Goal: Use online tool/utility: Utilize a website feature to perform a specific function

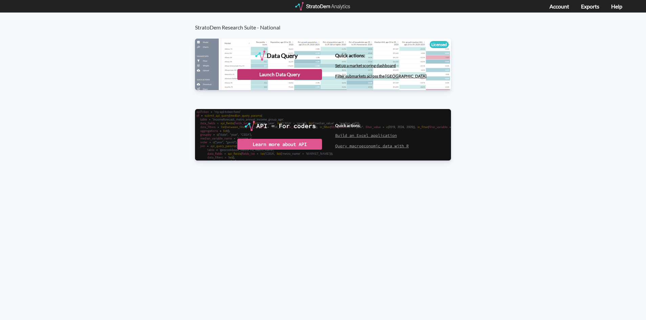
click at [286, 73] on div "Launch Data Query" at bounding box center [279, 74] width 85 height 11
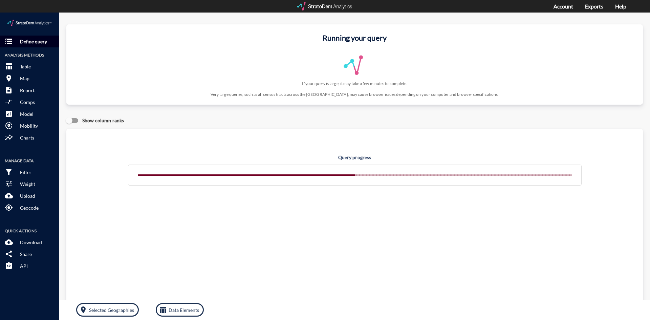
click p "Define query"
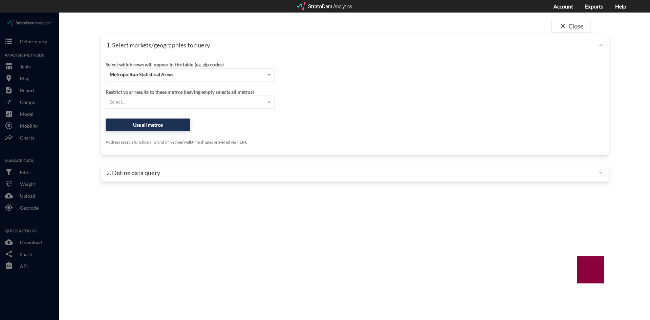
click div "Metropolitan Statistical Areas"
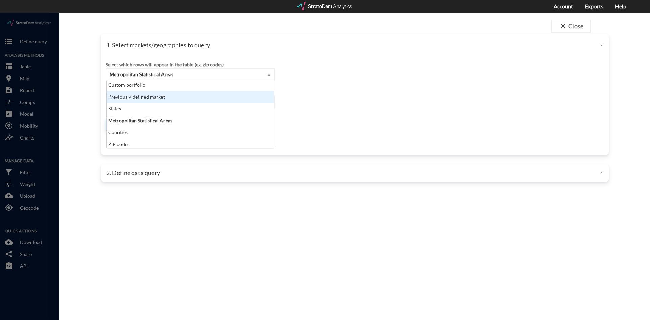
scroll to position [27, 0]
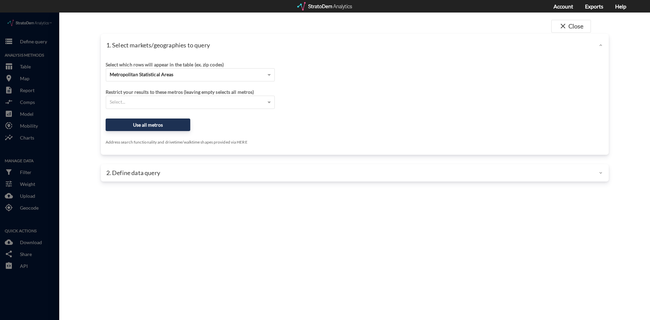
click div "close Close 1. Select markets/geographies to query Select which rows will appea…"
click span "close"
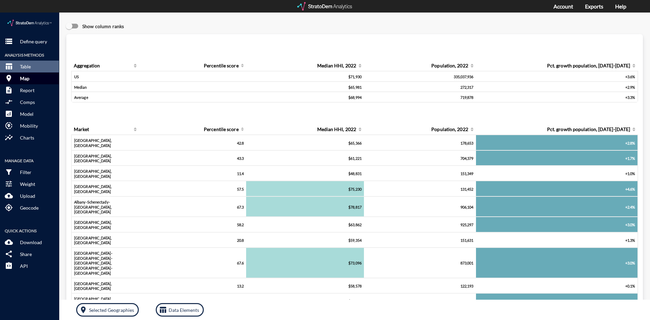
click p "Map"
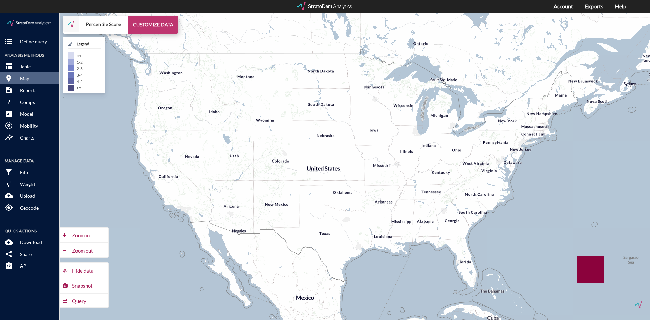
click button "CUSTOMIZE DATA"
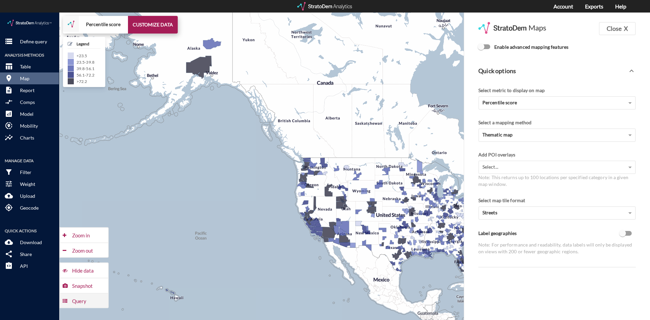
click div "Query"
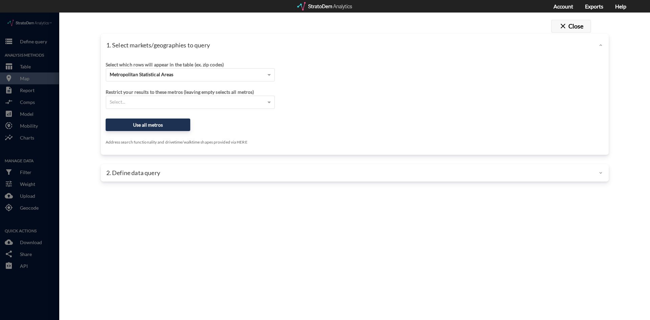
drag, startPoint x: 581, startPoint y: 11, endPoint x: 579, endPoint y: 8, distance: 4.1
click button "close Close"
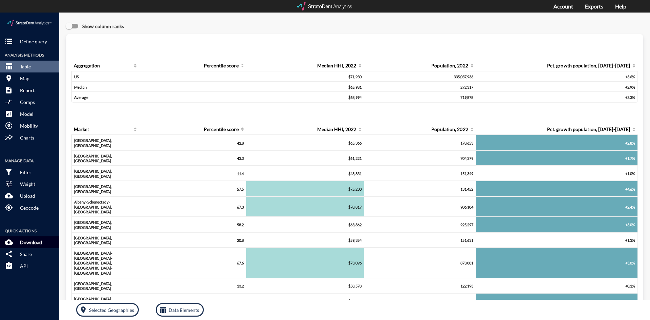
click p "Download"
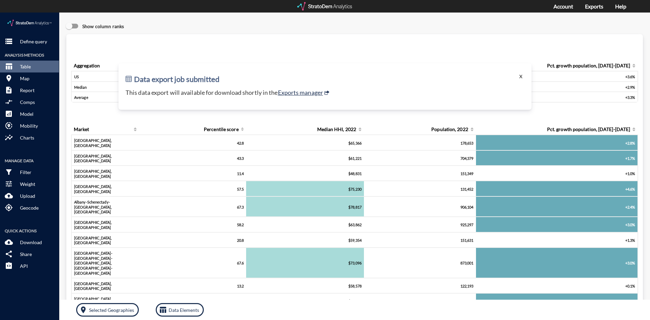
click button "X"
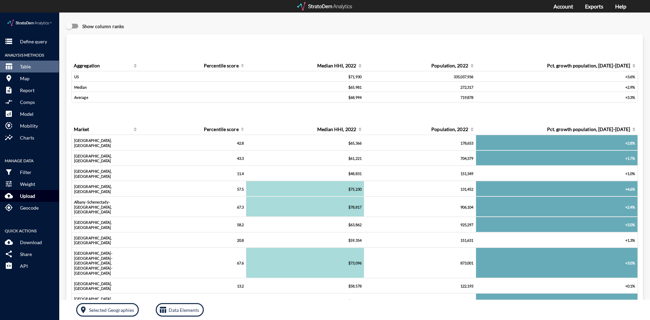
click p "Upload"
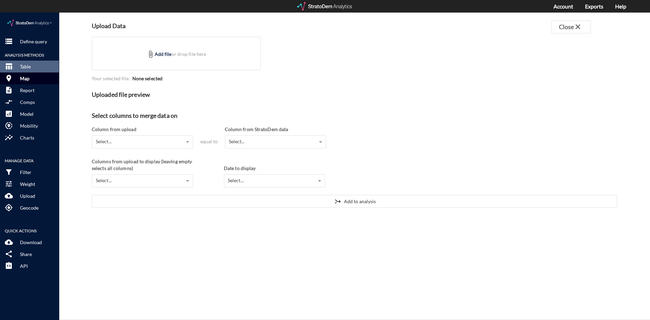
click p "Map"
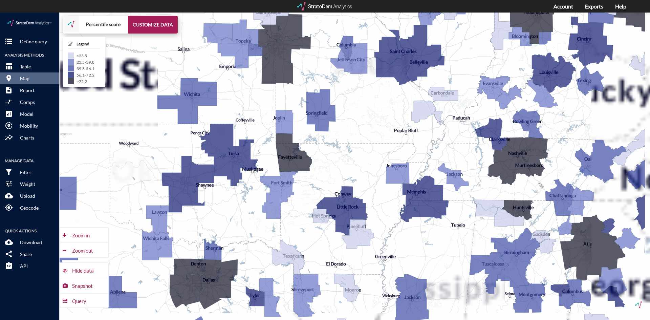
drag, startPoint x: 434, startPoint y: 166, endPoint x: 344, endPoint y: 124, distance: 99.0
click div "+ − Percentile score CUSTOMIZE DATA Legend < 23.5 23.5 - 39.8 39.8 - 56.1 56.1 …"
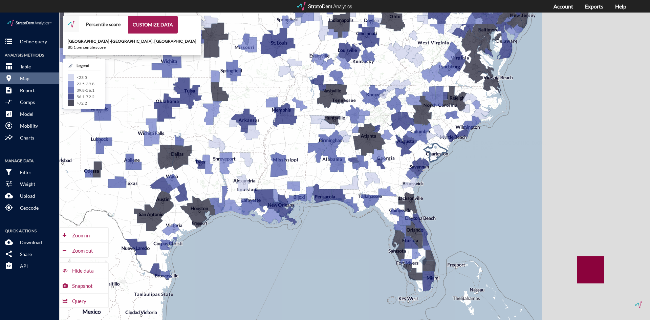
drag, startPoint x: 559, startPoint y: 177, endPoint x: 437, endPoint y: 131, distance: 130.7
click icon
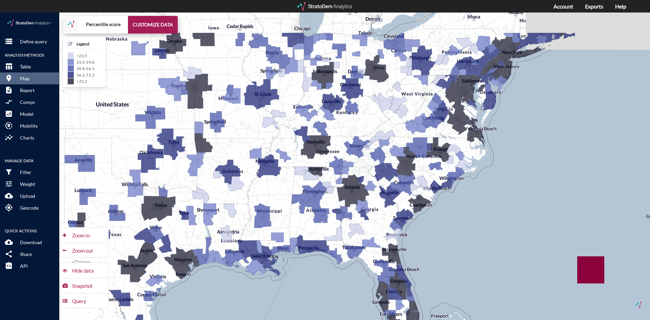
drag, startPoint x: 449, startPoint y: 211, endPoint x: 440, endPoint y: 213, distance: 9.0
click div "+ − Percentile score CUSTOMIZE DATA Legend < 23.5 23.5 - 39.8 39.8 - 56.1 56.1 …"
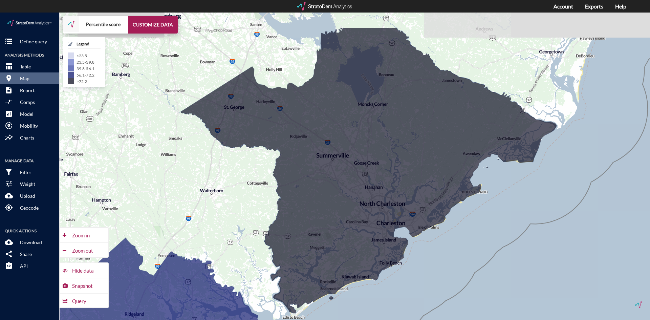
drag, startPoint x: 461, startPoint y: 203, endPoint x: 439, endPoint y: 250, distance: 52.6
click div "+ − Percentile score CUSTOMIZE DATA Legend < 23.5 23.5 - 39.8 39.8 - 56.1 56.1 …"
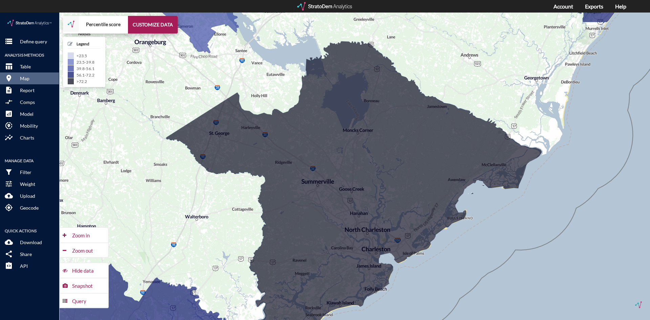
drag, startPoint x: 485, startPoint y: 225, endPoint x: 472, endPoint y: 251, distance: 29.7
click div "+ − Percentile score CUSTOMIZE DATA Legend < 23.5 23.5 - 39.8 39.8 - 56.1 56.1 …"
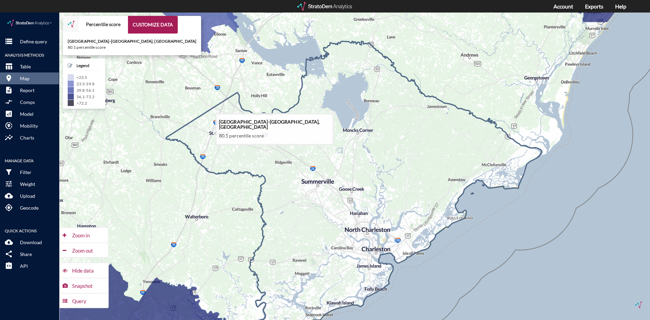
click icon
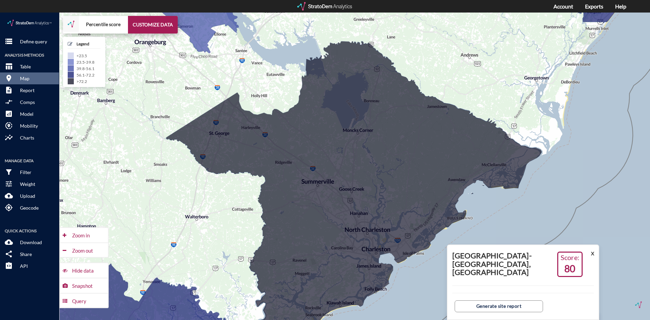
click span
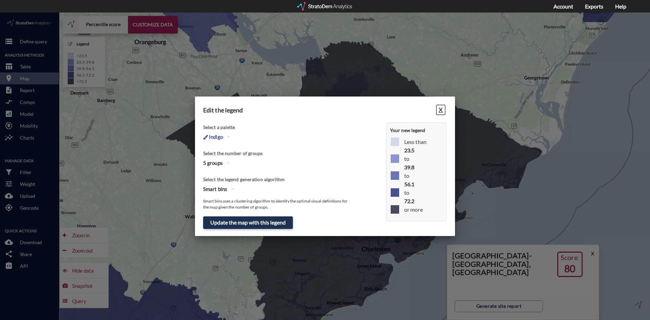
click button "X"
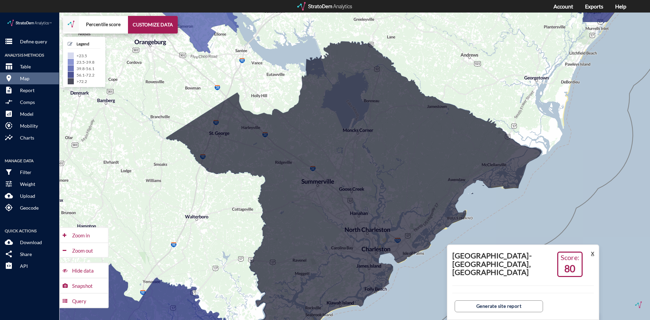
click button "X"
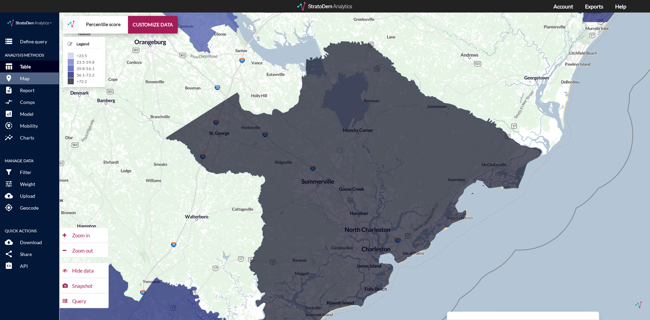
click button "table_chart Table"
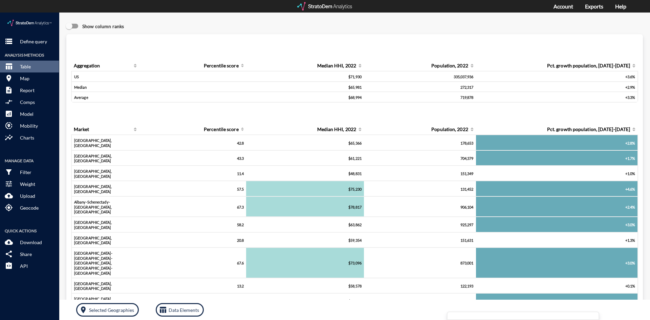
click div "storage Define query Analysis Methods table_chart Table room Map description Re…"
click p "Define query"
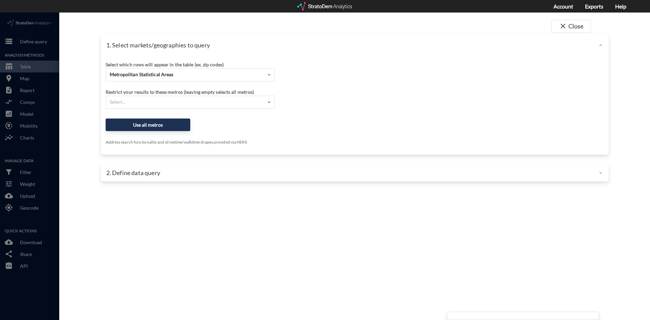
click div "close Close 1. Select markets/geographies to query Select which rows will appea…"
drag, startPoint x: 44, startPoint y: 175, endPoint x: 38, endPoint y: 179, distance: 7.0
click div
click span "Metropolitan Statistical Areas"
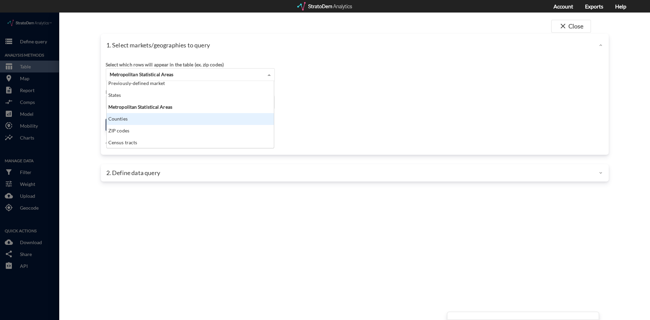
scroll to position [0, 0]
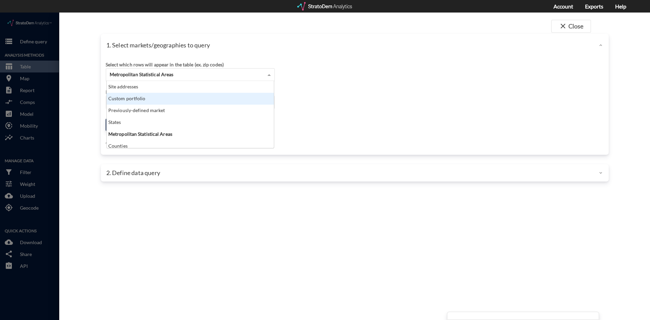
click div "Custom portfolio"
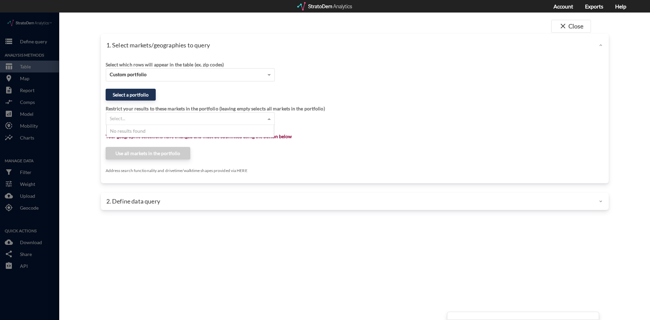
click div "Select..."
click div "close Close 1. Select markets/geographies to query Select which rows will appea…"
click button "Select a portfolio"
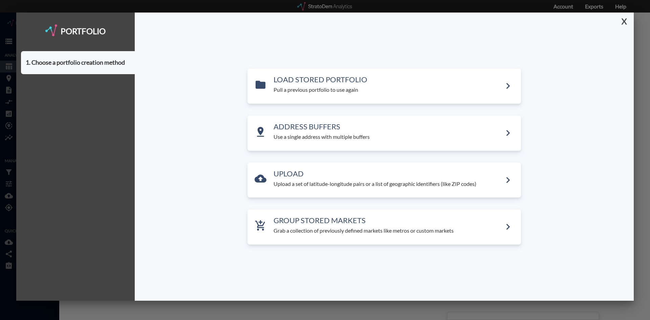
click at [627, 23] on button "X" at bounding box center [623, 22] width 12 height 18
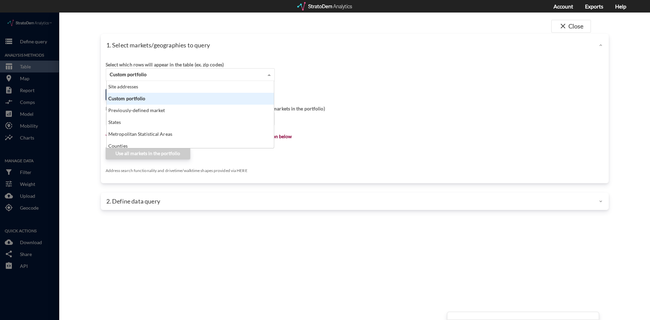
click div "Custom portfolio"
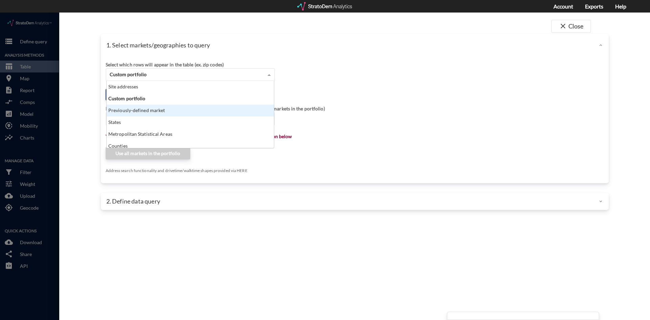
click div "Previously-defined market"
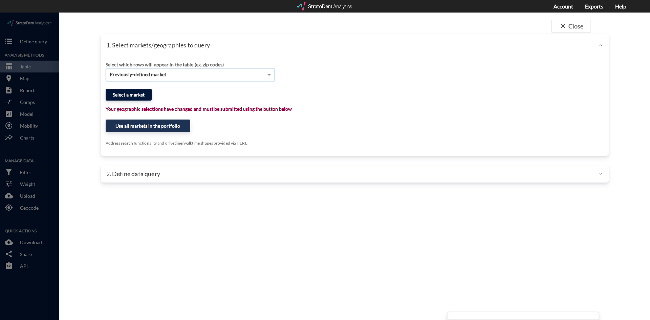
click button "Select a market"
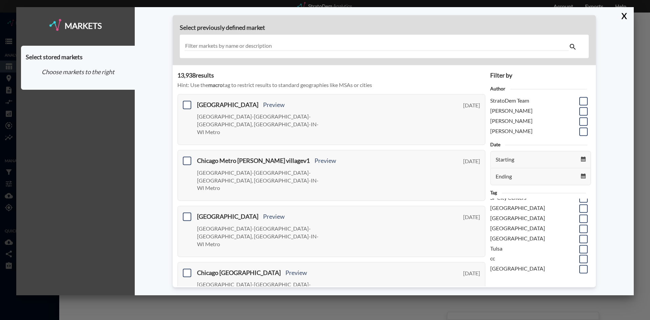
scroll to position [199, 0]
click at [620, 15] on button "X" at bounding box center [623, 16] width 12 height 18
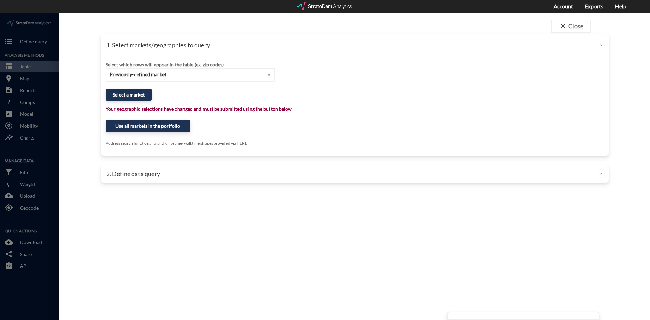
click div
click button "close Close"
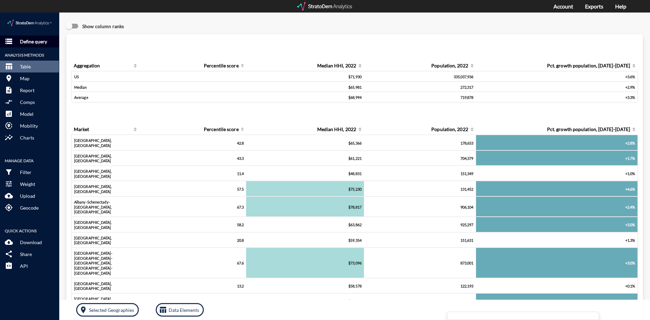
click p "Define query"
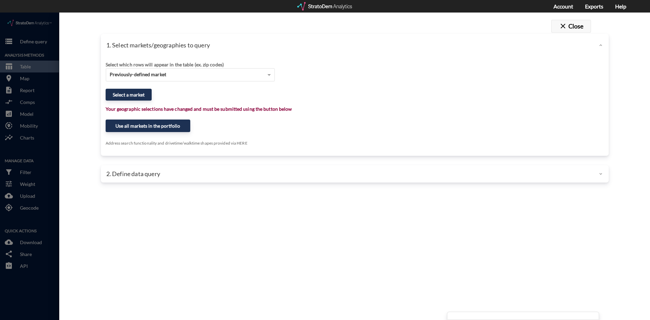
click button "close Close"
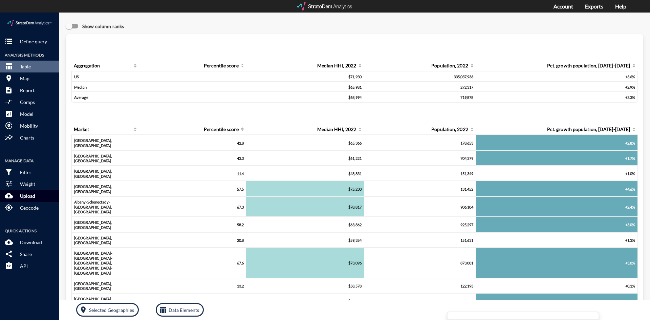
click button "cloud_upload Upload"
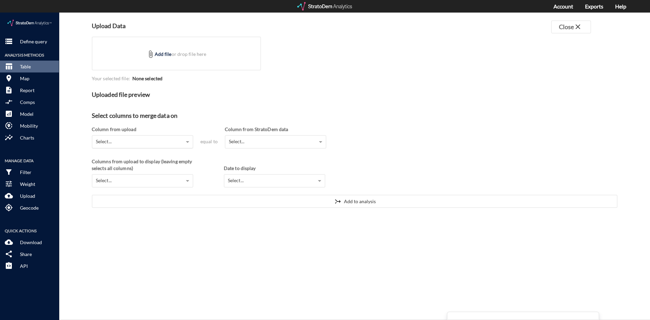
click div "Select..."
click p "Geocode"
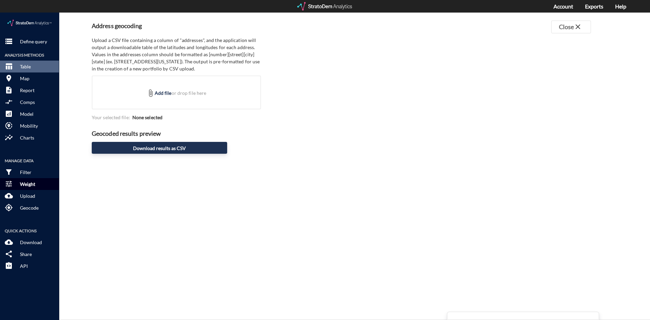
click p "Weight"
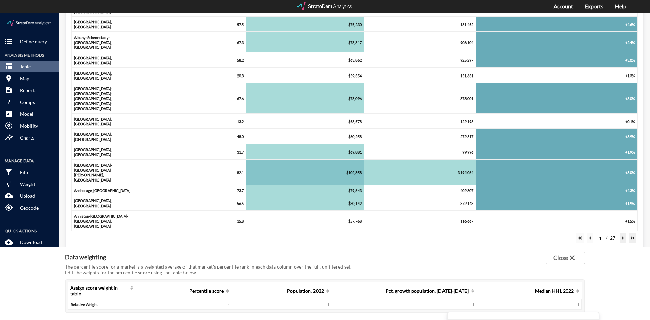
scroll to position [203, 0]
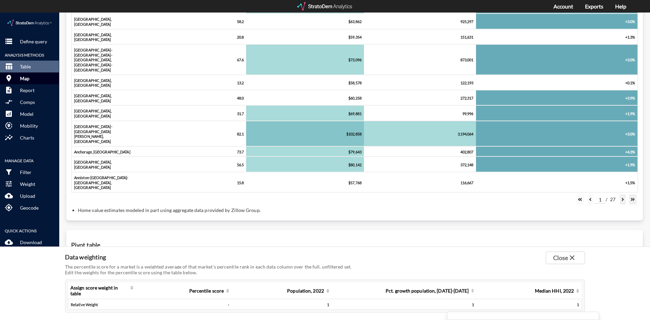
click button "room Map"
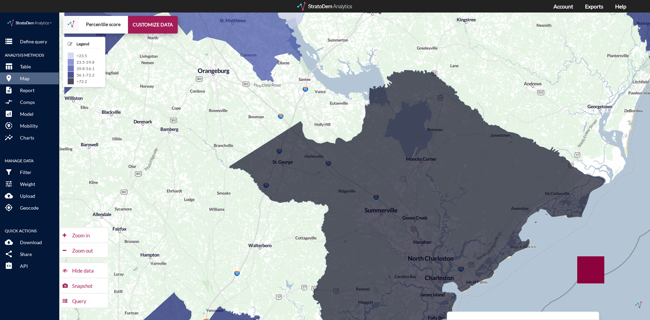
drag, startPoint x: 226, startPoint y: 71, endPoint x: 290, endPoint y: 100, distance: 69.6
click div "+ − Percentile score CUSTOMIZE DATA Legend < 23.5 23.5 - 39.8 39.8 - 56.1 56.1 …"
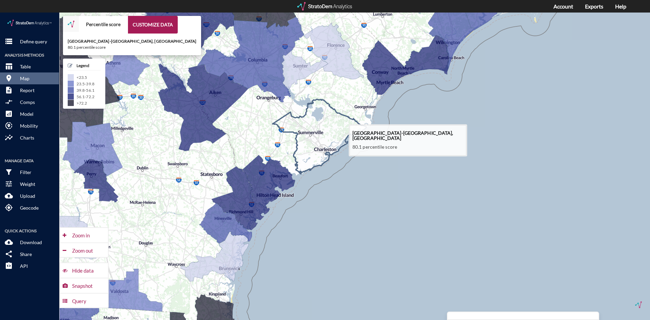
drag, startPoint x: 318, startPoint y: 114, endPoint x: 275, endPoint y: 157, distance: 60.8
click icon
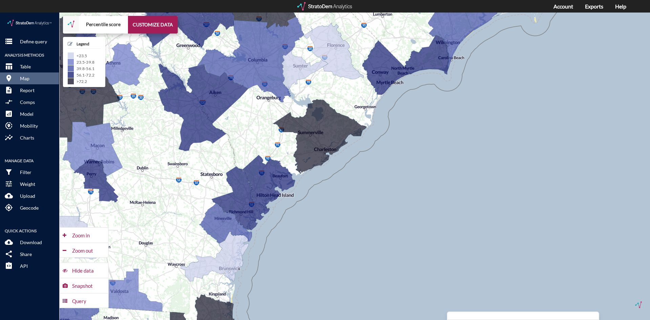
drag, startPoint x: 245, startPoint y: 118, endPoint x: 316, endPoint y: 144, distance: 75.5
click div "+ − Percentile score CUSTOMIZE DATA Legend < 23.5 23.5 - 39.8 39.8 - 56.1 56.1 …"
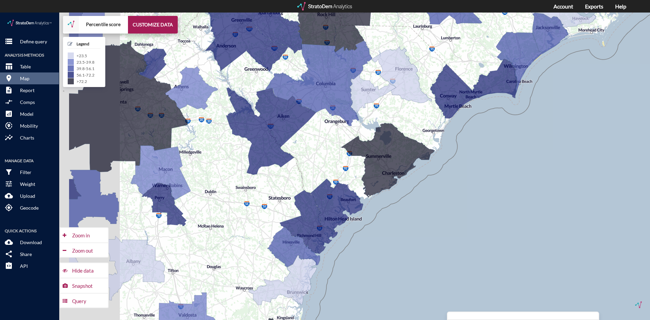
click div "+ − Percentile score CUSTOMIZE DATA Legend < 23.5 23.5 - 39.8 39.8 - 56.1 56.1 …"
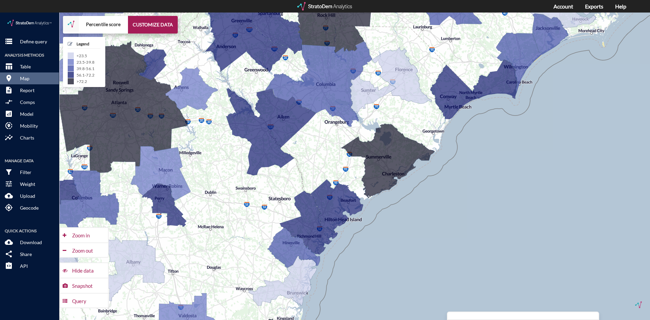
click div "+ − Percentile score CUSTOMIZE DATA Legend < 23.5 23.5 - 39.8 39.8 - 56.1 56.1 …"
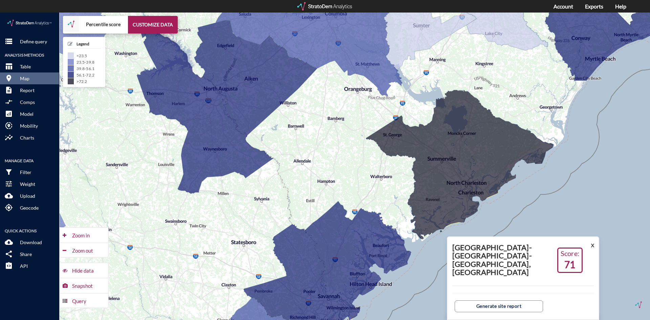
click div "+ − Percentile score CUSTOMIZE DATA Legend < 23.5 23.5 - 39.8 39.8 - 56.1 56.1 …"
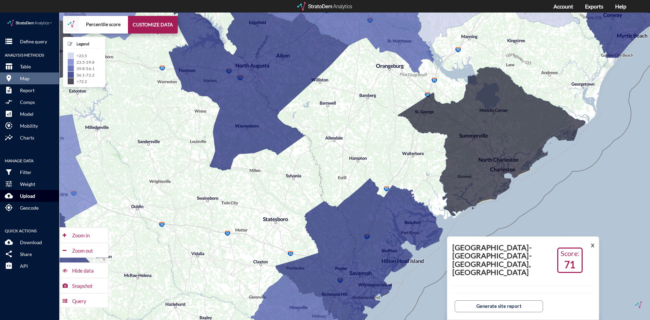
click p "Upload"
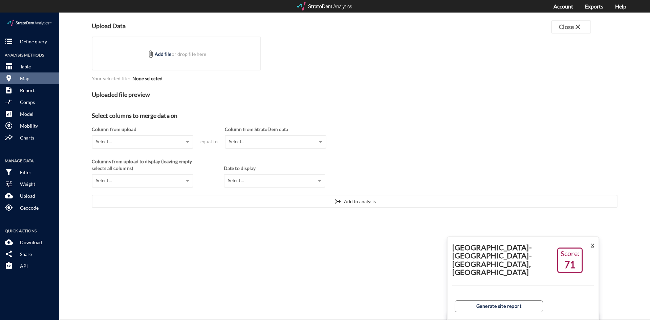
click button "X"
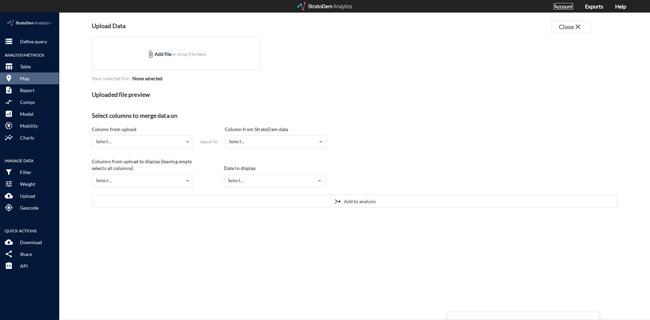
click at [569, 4] on link "Account" at bounding box center [564, 6] width 20 height 6
click p "Model"
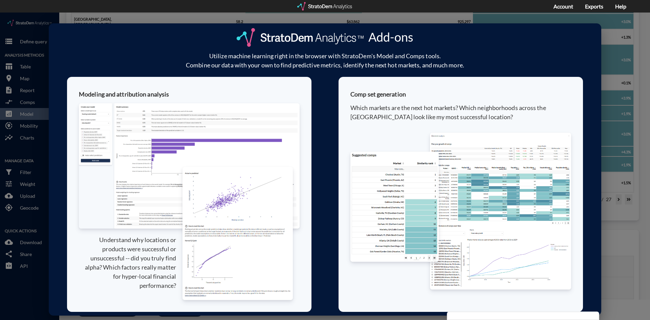
drag, startPoint x: 615, startPoint y: 12, endPoint x: 599, endPoint y: 16, distance: 16.3
click div "Add-ons Utilize machine learning right in the browser with StratoDem's Model an…"
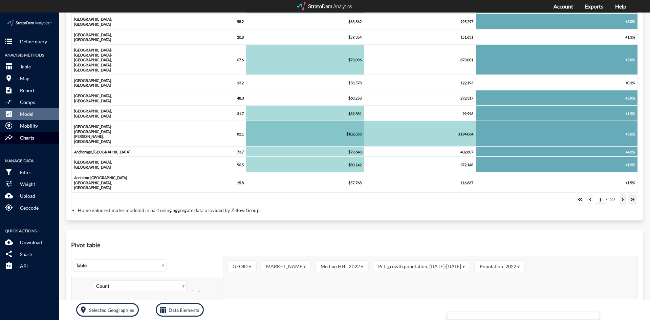
click p "Charts"
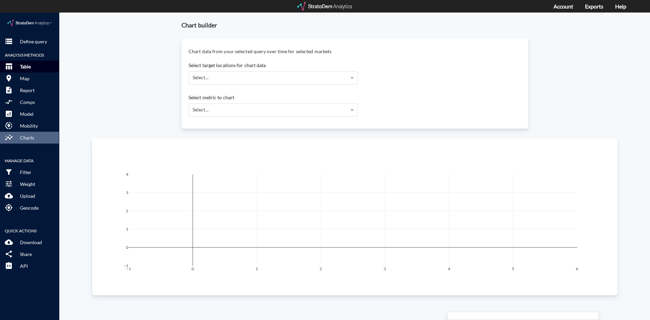
click p "Table"
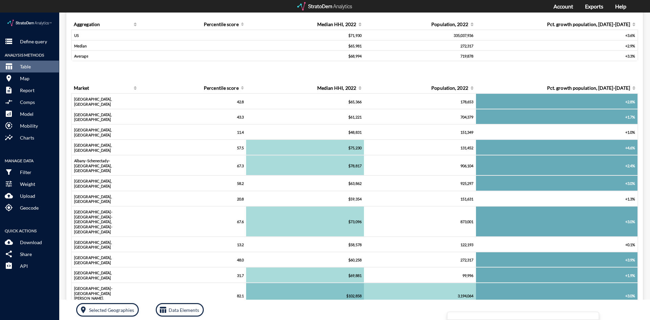
scroll to position [0, 0]
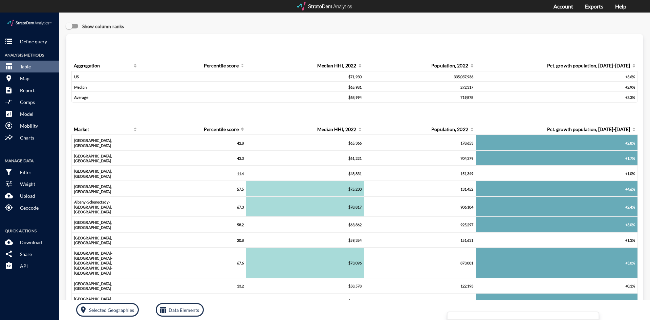
click img
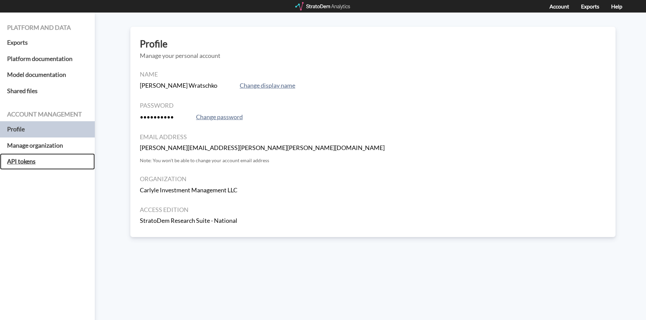
click at [18, 163] on h5 "API tokens" at bounding box center [47, 161] width 95 height 16
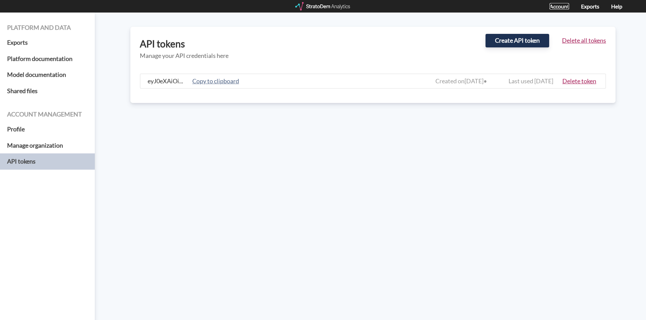
click at [559, 8] on link "Account" at bounding box center [560, 6] width 20 height 6
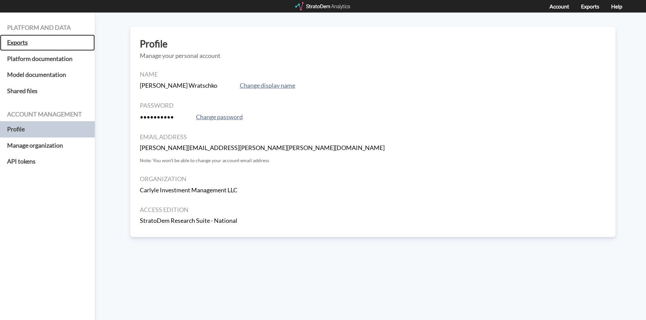
click at [18, 42] on h5 "Exports" at bounding box center [47, 43] width 95 height 16
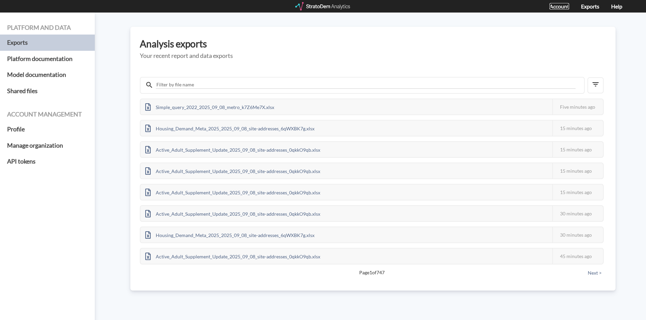
click at [561, 4] on link "Account" at bounding box center [560, 6] width 20 height 6
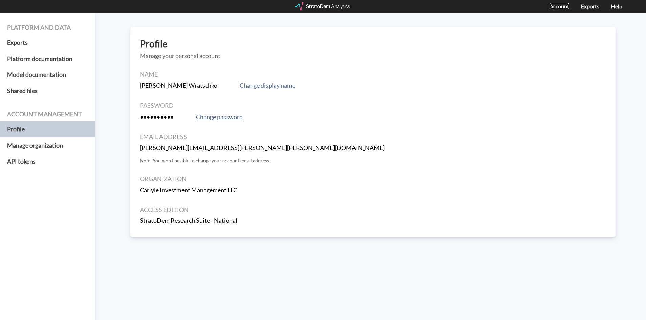
click at [558, 7] on link "Account" at bounding box center [560, 6] width 20 height 6
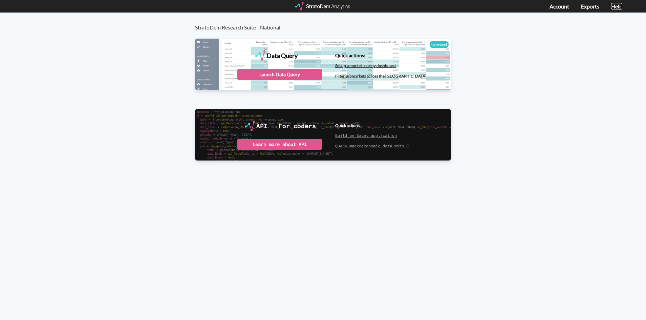
click at [619, 6] on link "Help" at bounding box center [616, 6] width 11 height 6
click at [304, 41] on div "Data Query" at bounding box center [323, 64] width 256 height 51
click at [289, 72] on div "Launch Data Query" at bounding box center [279, 74] width 85 height 11
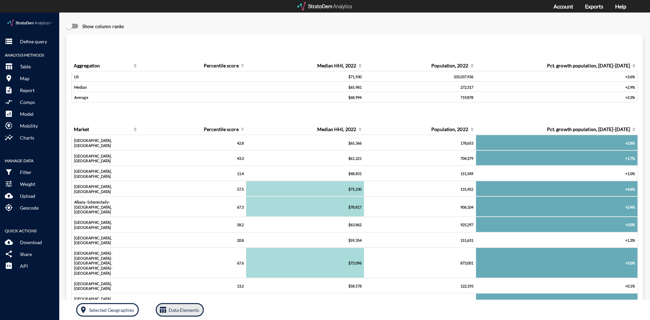
click p "Data Elements"
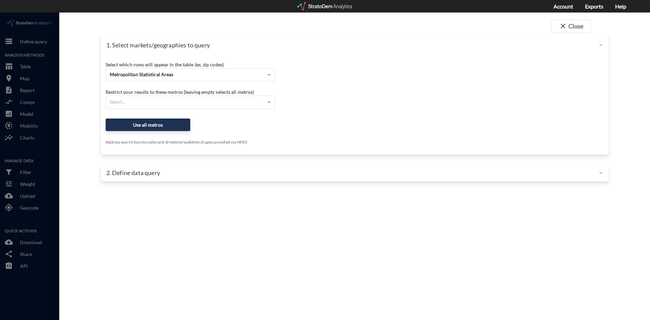
drag, startPoint x: 568, startPoint y: 10, endPoint x: 307, endPoint y: 66, distance: 266.9
click div "close Close 1. Select markets/geographies to query Select which rows will appea…"
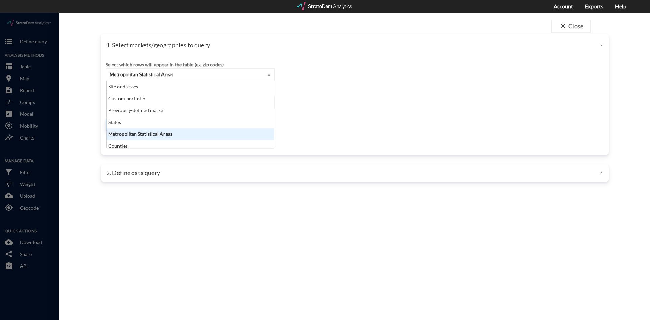
click div "Metropolitan Statistical Areas"
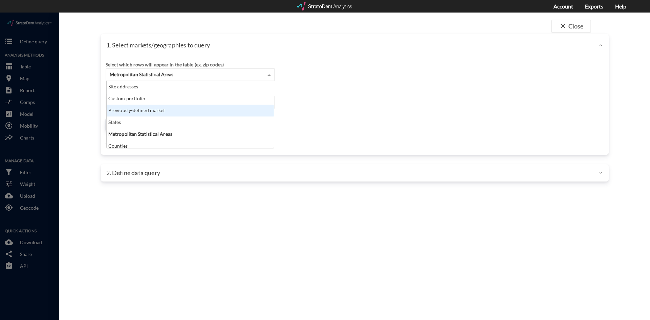
scroll to position [27, 0]
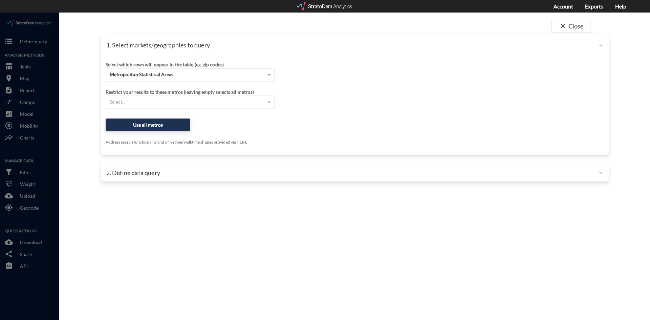
click at [397, 8] on div "Account Exports Help" at bounding box center [325, 6] width 650 height 13
click button "close Close"
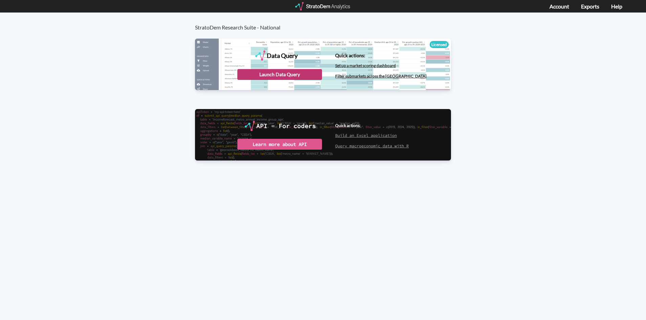
click at [280, 76] on div "Launch Data Query" at bounding box center [279, 74] width 85 height 11
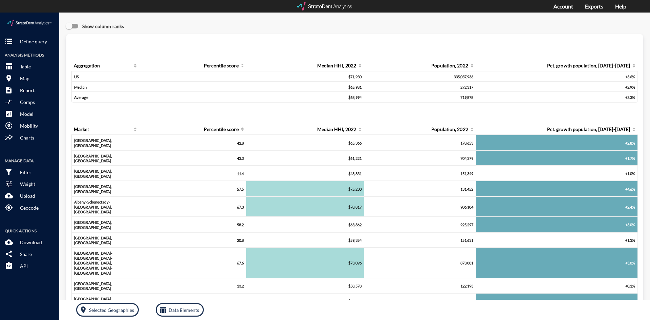
click img
click at [333, 6] on div at bounding box center [325, 6] width 56 height 8
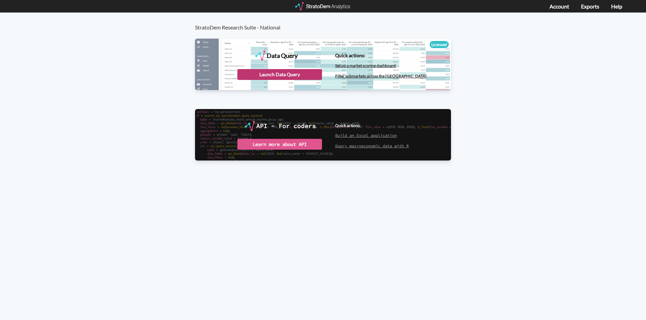
click at [287, 71] on div "Launch Data Query" at bounding box center [279, 74] width 85 height 11
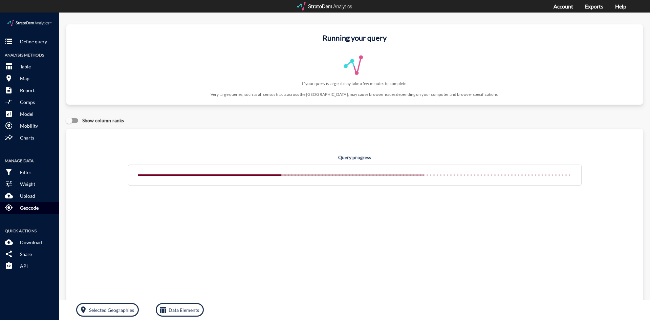
click p "Geocode"
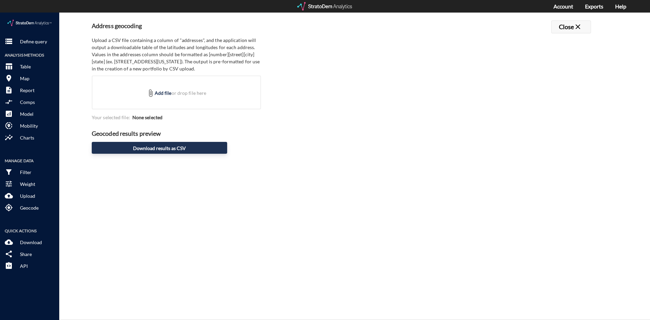
click button "Close close"
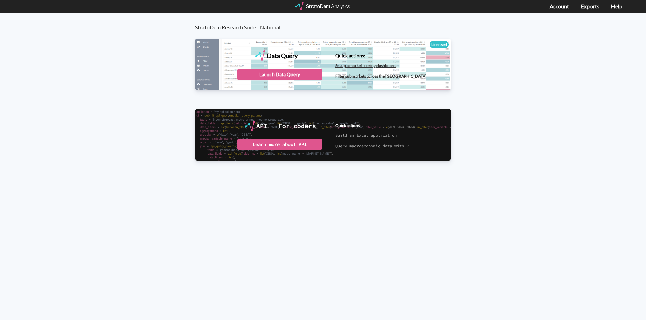
click at [334, 6] on div at bounding box center [323, 6] width 56 height 8
click at [323, 5] on div at bounding box center [323, 6] width 56 height 8
click at [254, 73] on div "Launch Data Query" at bounding box center [279, 74] width 85 height 11
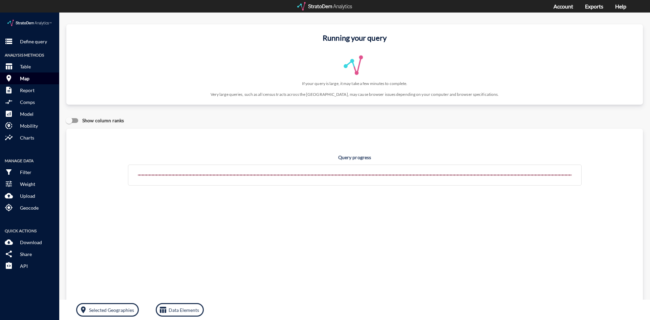
click p "Map"
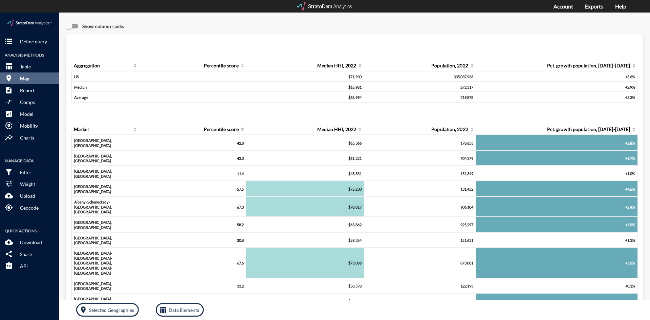
click p "Map"
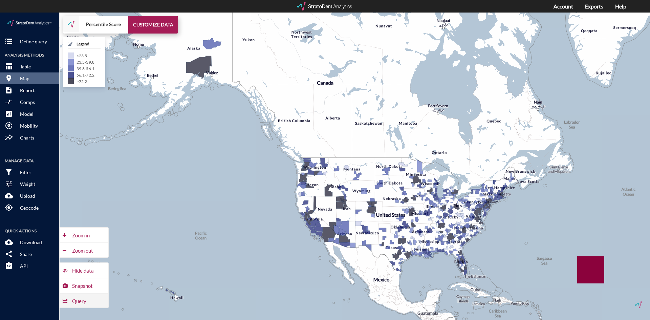
click div "Query"
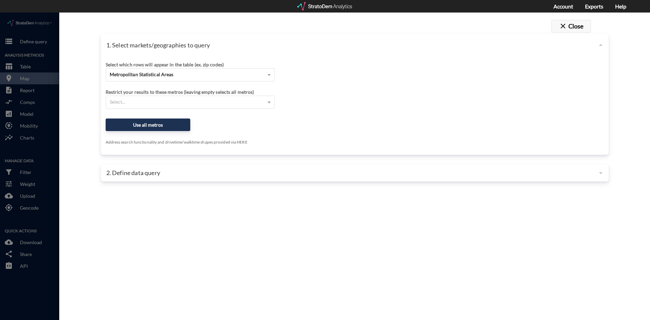
click span "close"
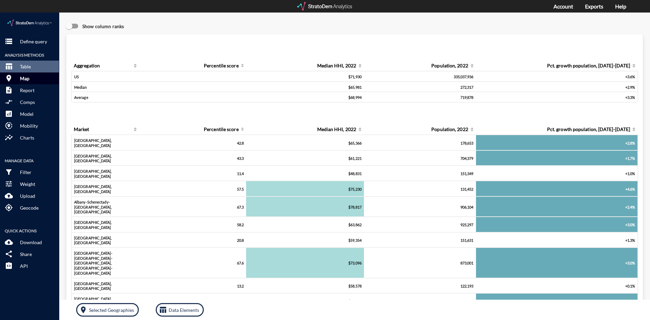
click button "room Map"
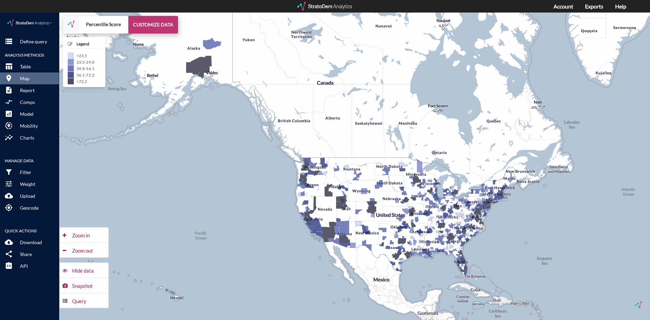
click button "CUSTOMIZE DATA"
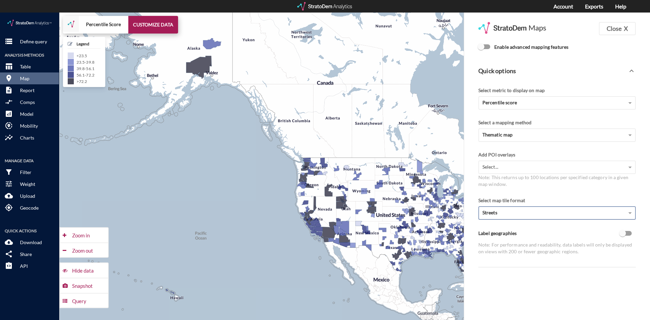
click span "Streets"
click div "Select map tile format Streets"
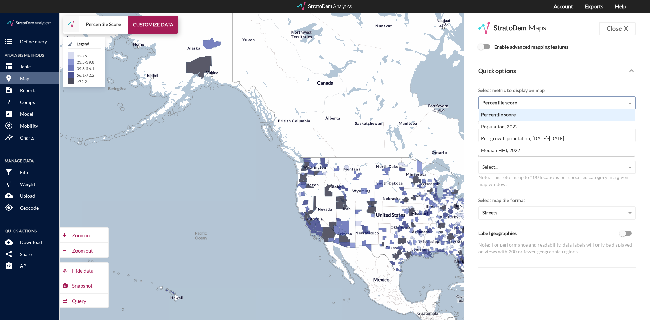
click span "Percentile score"
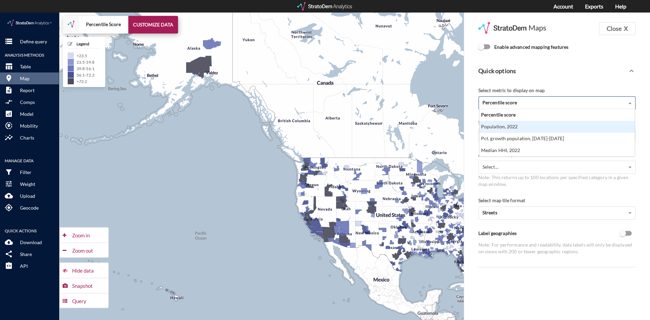
scroll to position [34, 0]
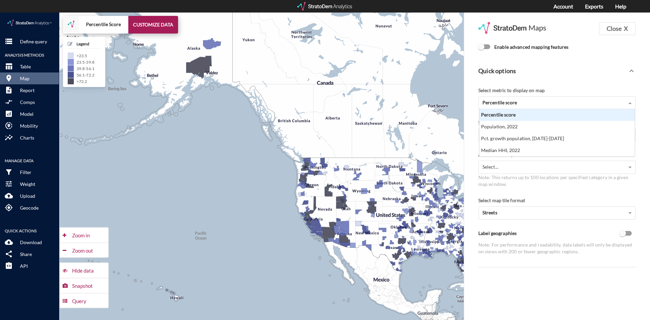
click div "Quick options"
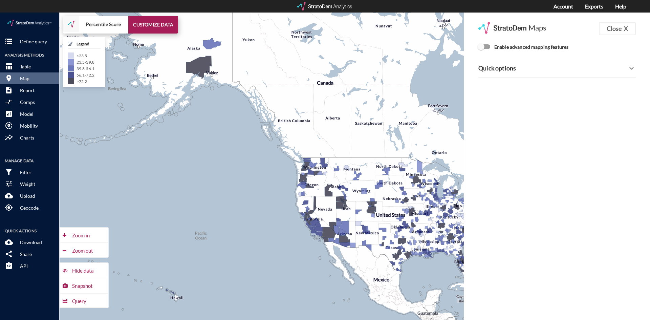
click div "Quick options"
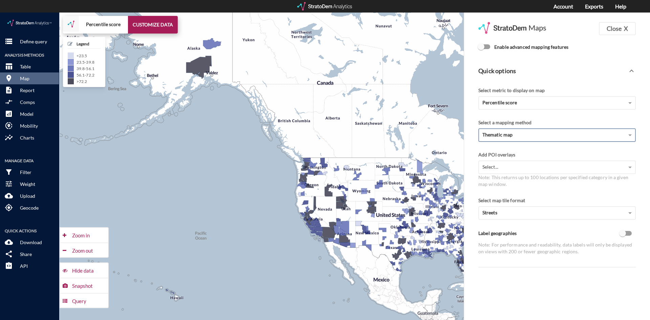
click div "Thematic map"
click div "Select a mapping method"
click button "Close X"
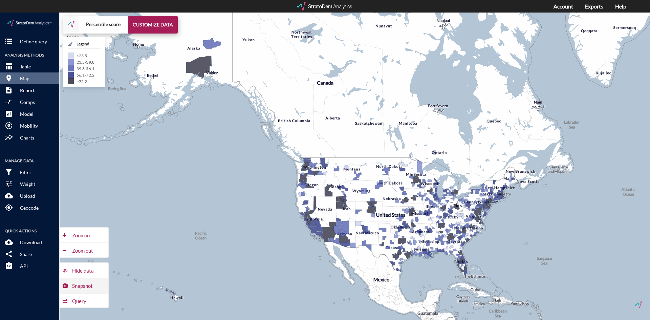
click div "Snapshot"
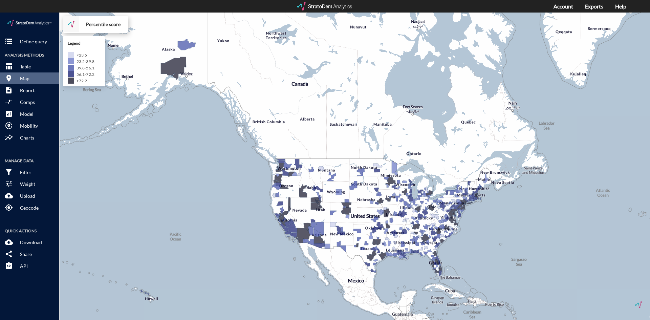
drag, startPoint x: 213, startPoint y: 101, endPoint x: 164, endPoint y: 102, distance: 49.5
click div "+ − Percentile score CUSTOMIZE DATA Legend < 23.5 23.5 - 39.8 39.8 - 56.1 56.1 …"
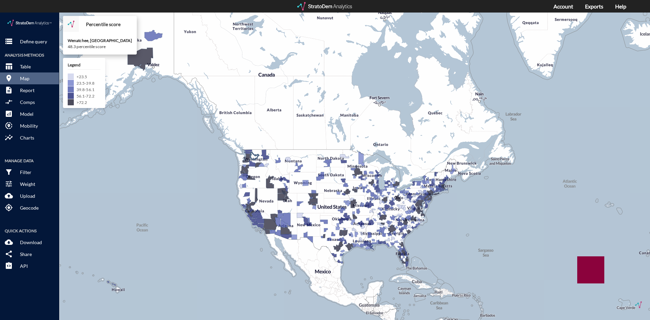
drag, startPoint x: 314, startPoint y: 155, endPoint x: 249, endPoint y: 146, distance: 65.2
click div "+ − Percentile score CUSTOMIZE DATA Wenatchee, WA 48.3 percentile score Legend …"
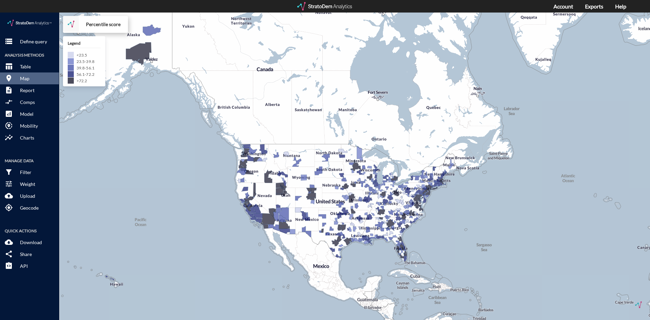
drag, startPoint x: 390, startPoint y: 141, endPoint x: 330, endPoint y: 151, distance: 60.8
click div "+ − Percentile score CUSTOMIZE DATA Legend < 23.5 23.5 - 39.8 39.8 - 56.1 56.1 …"
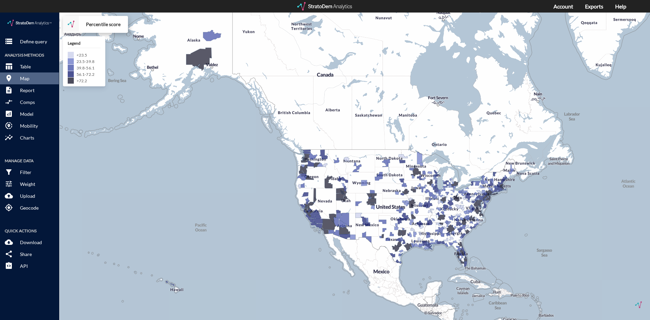
click div "© StratoDem Analytics, LLC. All rights reserved. Leaflet | OpenStreetMap"
click div "+ − Percentile score CUSTOMIZE DATA Legend < 23.5 23.5 - 39.8 39.8 - 56.1 56.1 …"
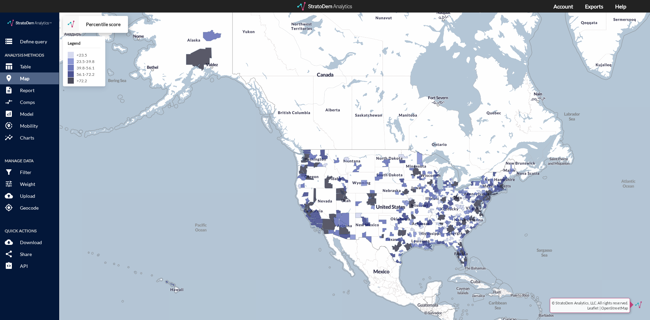
click button "room Map"
click p "Map"
click p "Table"
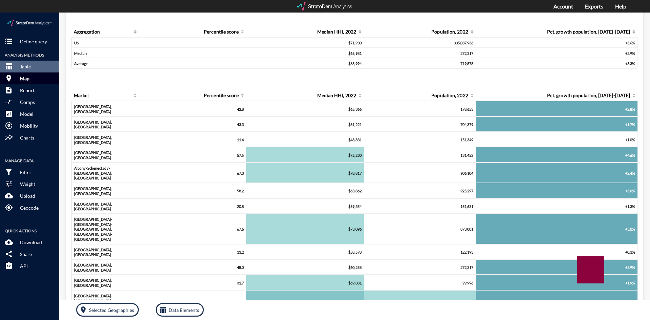
click p "Map"
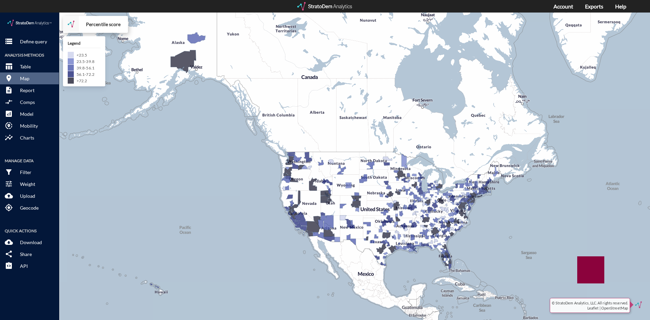
drag, startPoint x: 363, startPoint y: 120, endPoint x: 313, endPoint y: 124, distance: 50.3
click div "+ − Percentile score CUSTOMIZE DATA Legend < 23.5 23.5 - 39.8 39.8 - 56.1 56.1 …"
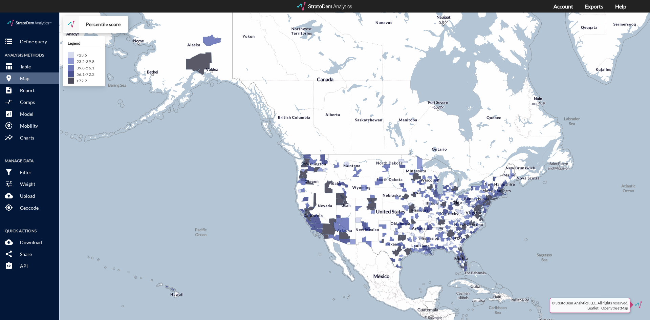
drag, startPoint x: 433, startPoint y: 74, endPoint x: 283, endPoint y: 93, distance: 151.2
click div "+ − Percentile score CUSTOMIZE DATA Legend < 23.5 23.5 - 39.8 39.8 - 56.1 56.1 …"
click p "Weight"
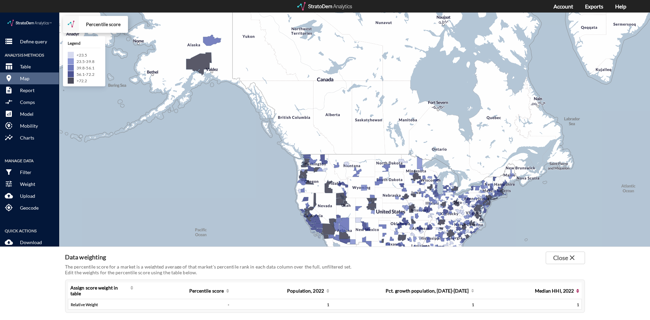
scroll to position [135, 0]
drag, startPoint x: 484, startPoint y: 245, endPoint x: 478, endPoint y: 228, distance: 17.9
click div "storage Define query Analysis Methods table_chart Table room Map description Re…"
click span "close"
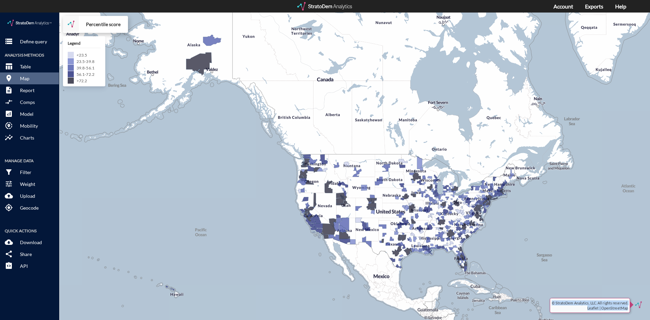
drag, startPoint x: 617, startPoint y: 256, endPoint x: 613, endPoint y: 258, distance: 4.5
click div "+ − Percentile score CUSTOMIZE DATA Legend < 23.5 23.5 - 39.8 39.8 - 56.1 56.1 …"
click link "© StratoDem Analytics, LLC. All rights reserved. Leaflet | OpenStreetMap"
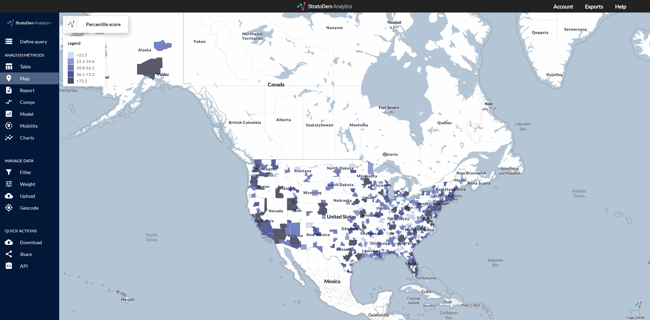
drag, startPoint x: 210, startPoint y: 198, endPoint x: 159, endPoint y: 205, distance: 51.5
click div "+ − Percentile score CUSTOMIZE DATA Legend < 23.5 23.5 - 39.8 39.8 - 56.1 56.1 …"
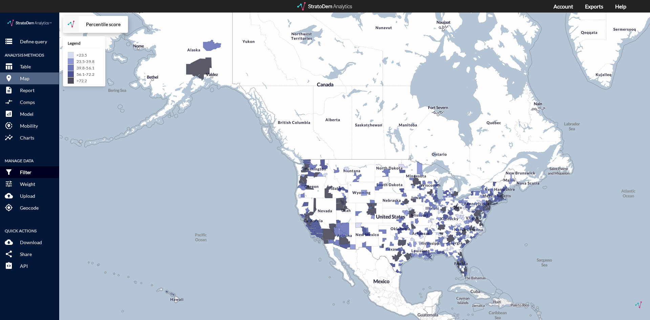
click p "Filter"
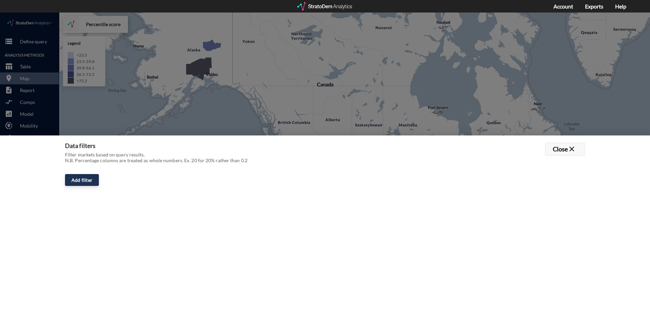
click span "close"
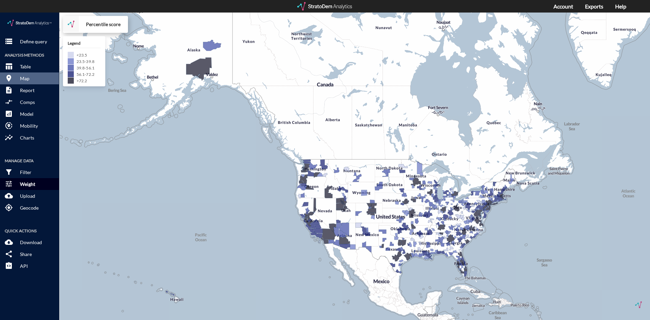
click p "Weight"
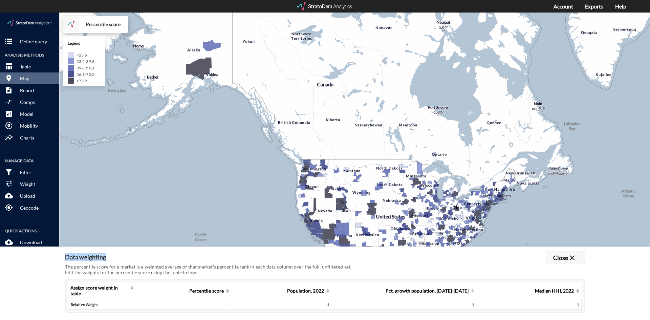
click span "close"
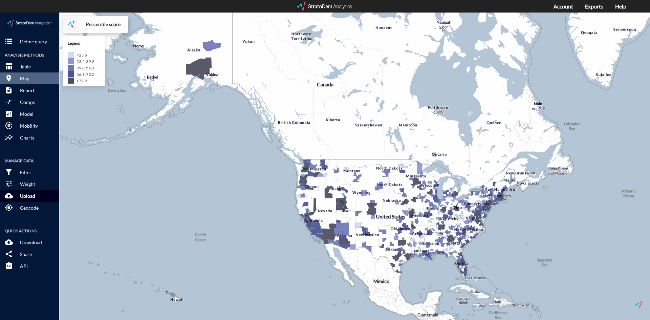
click span "cloud_upload"
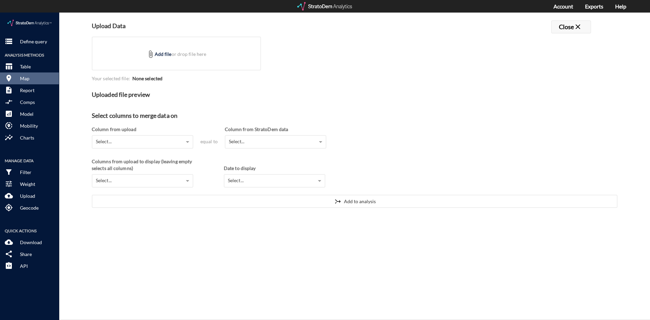
click span "close"
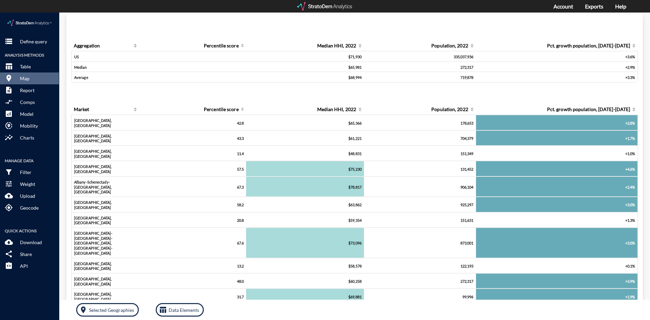
scroll to position [0, 0]
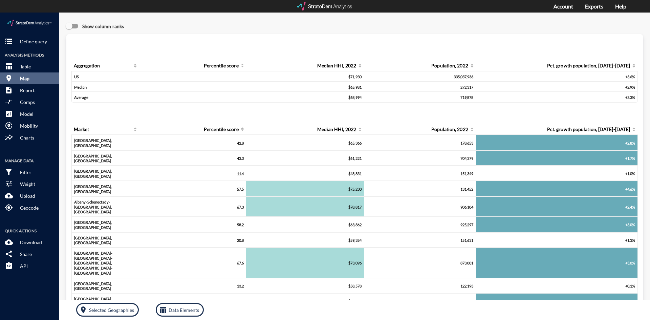
click p "Map"
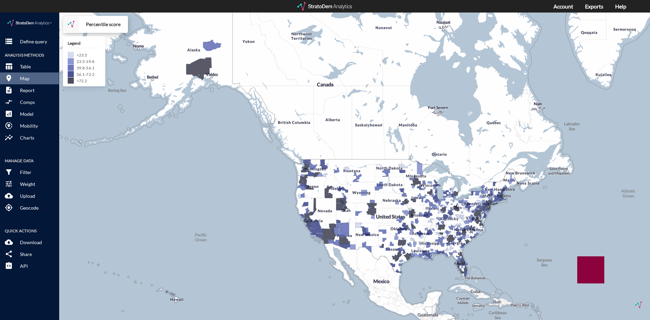
click div "23.5 - 39.8"
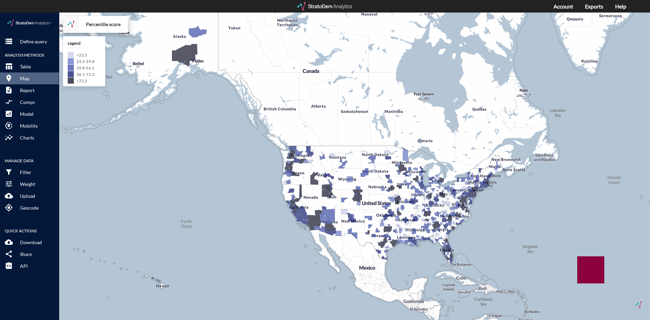
drag, startPoint x: 91, startPoint y: 67, endPoint x: 75, endPoint y: 54, distance: 20.6
click div "Legend < 23.5 23.5 - 39.8 39.8 - 56.1 56.1 - 72.2 > 72.2"
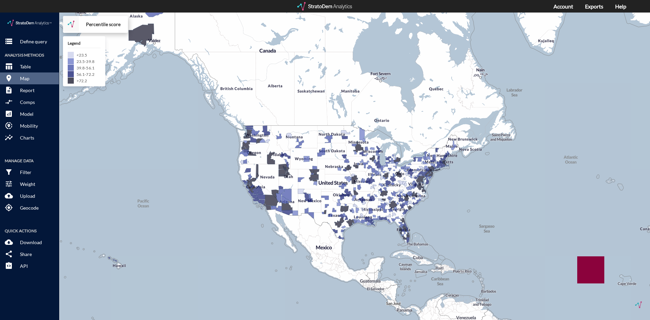
drag, startPoint x: 294, startPoint y: 100, endPoint x: 219, endPoint y: 74, distance: 78.8
click div "+ − Percentile score CUSTOMIZE DATA Legend < 23.5 23.5 - 39.8 39.8 - 56.1 56.1 …"
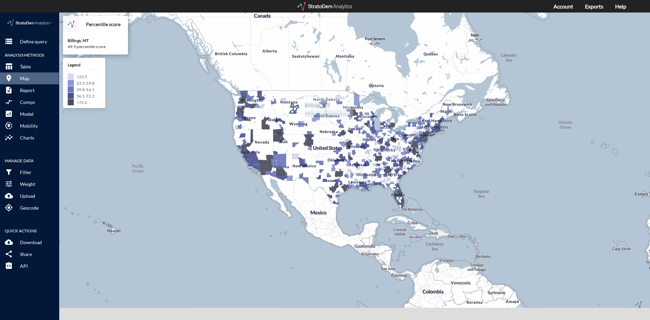
drag, startPoint x: 333, startPoint y: 112, endPoint x: 314, endPoint y: 105, distance: 20.4
click div "+ − Percentile score CUSTOMIZE DATA Billings, MT 49.9 percentile score Legend <…"
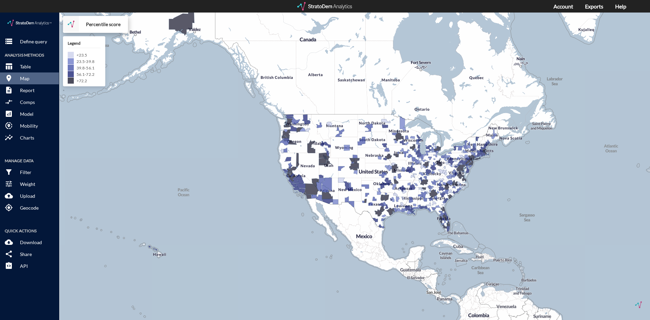
drag, startPoint x: 280, startPoint y: 156, endPoint x: 262, endPoint y: 139, distance: 25.0
click div "+ − Percentile score CUSTOMIZE DATA Legend < 23.5 23.5 - 39.8 39.8 - 56.1 56.1 …"
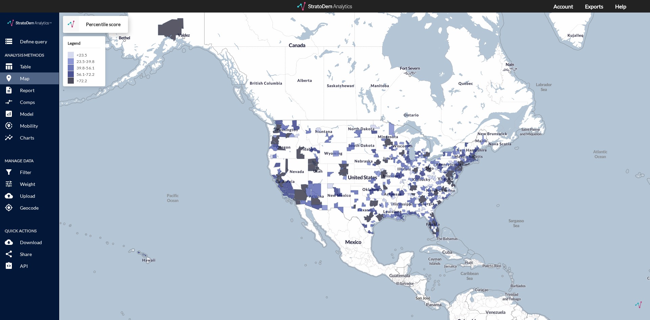
drag, startPoint x: 543, startPoint y: 179, endPoint x: 506, endPoint y: 173, distance: 37.0
click div "+ − Percentile score CUSTOMIZE DATA Legend < 23.5 23.5 - 39.8 39.8 - 56.1 56.1 …"
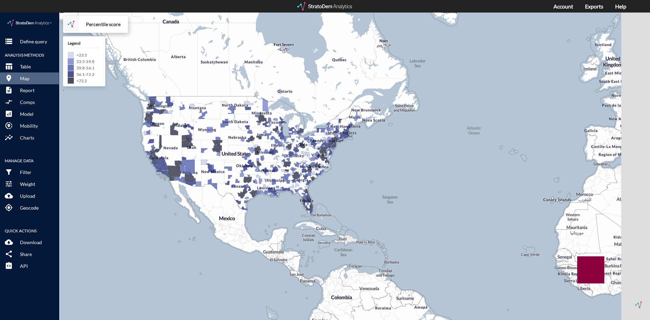
drag, startPoint x: 530, startPoint y: 174, endPoint x: 365, endPoint y: 144, distance: 167.9
click div "+ − Percentile score CUSTOMIZE DATA Legend < 23.5 23.5 - 39.8 39.8 - 56.1 56.1 …"
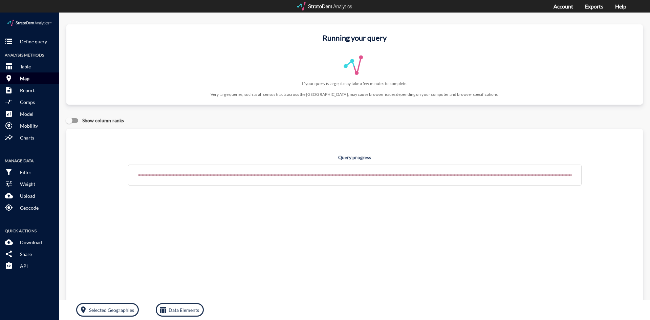
click p "Map"
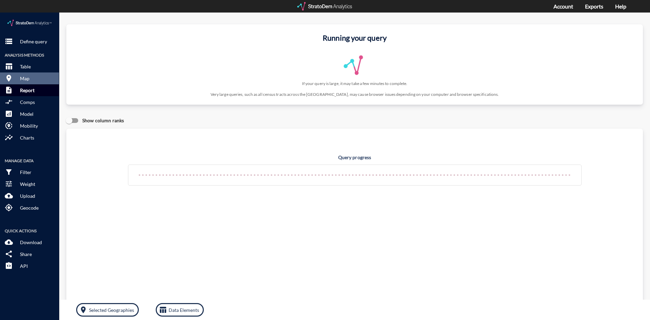
click p "Report"
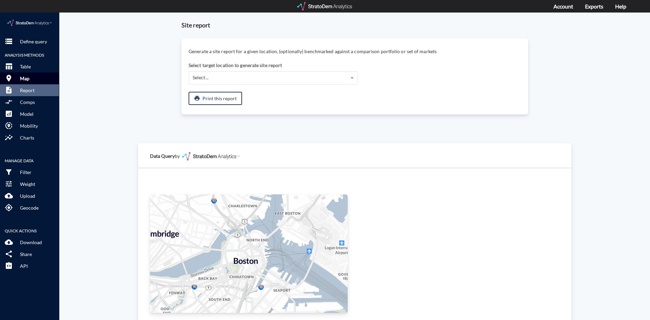
click p "Map"
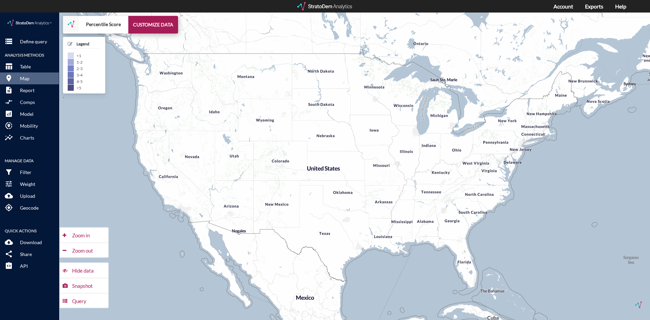
drag, startPoint x: 168, startPoint y: 155, endPoint x: 144, endPoint y: 159, distance: 25.1
click div "+ − Percentile Score CUSTOMIZE DATA Legend < 1 1 - 2 2 - 3 3 - 4 4 - 5 > 5 Draw…"
click button "CUSTOMIZE DATA"
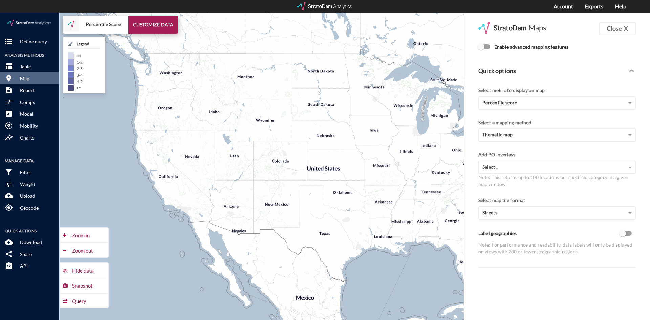
click input "Enable advanced mapping features"
checkbox input "true"
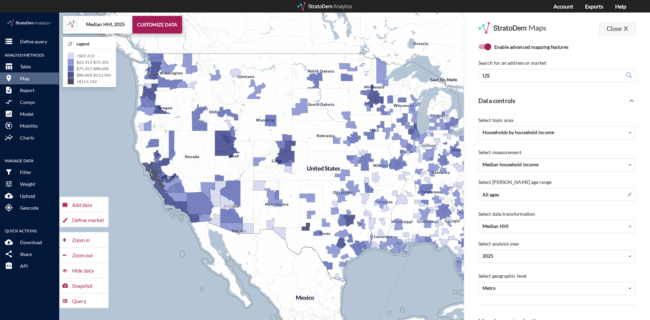
click button "Close X"
